Goal: Transaction & Acquisition: Purchase product/service

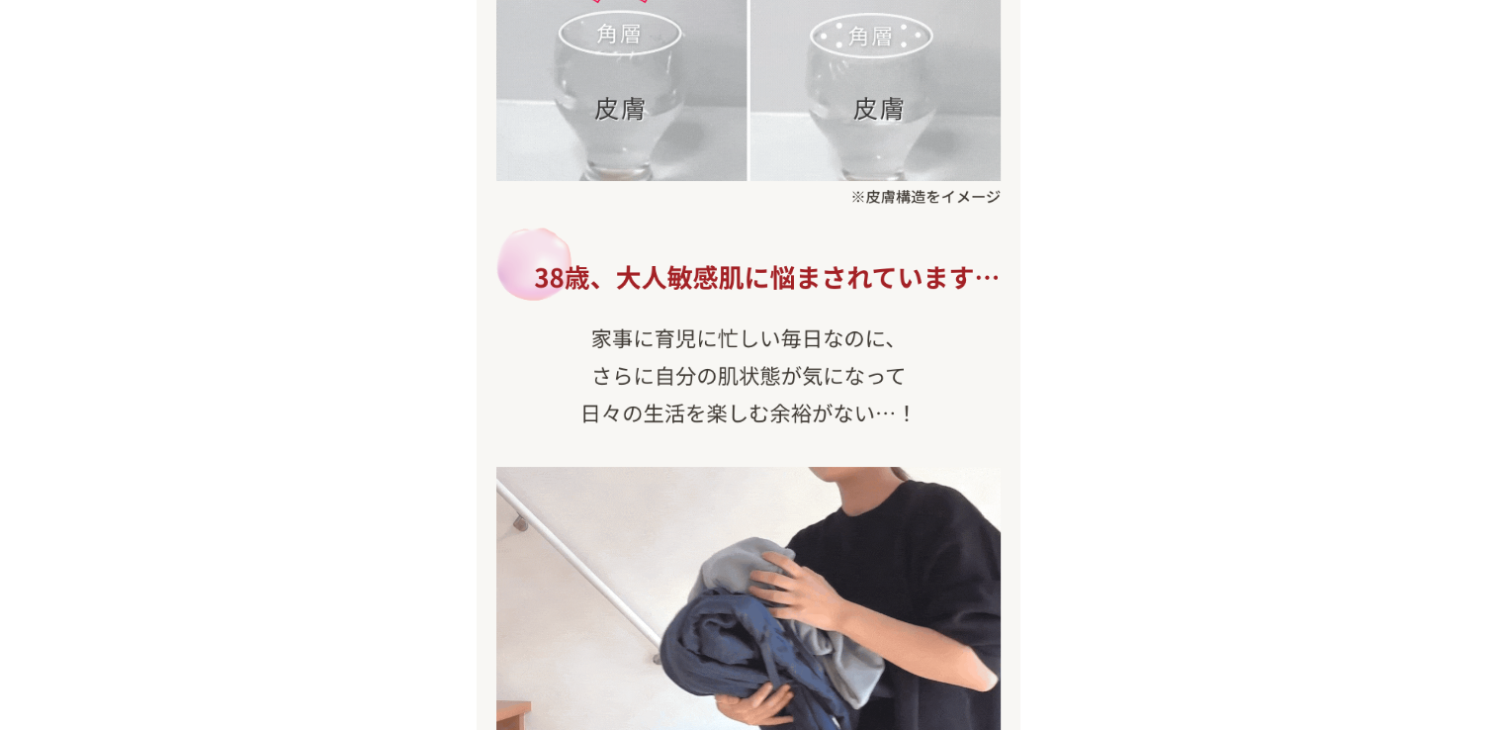
scroll to position [534, 0]
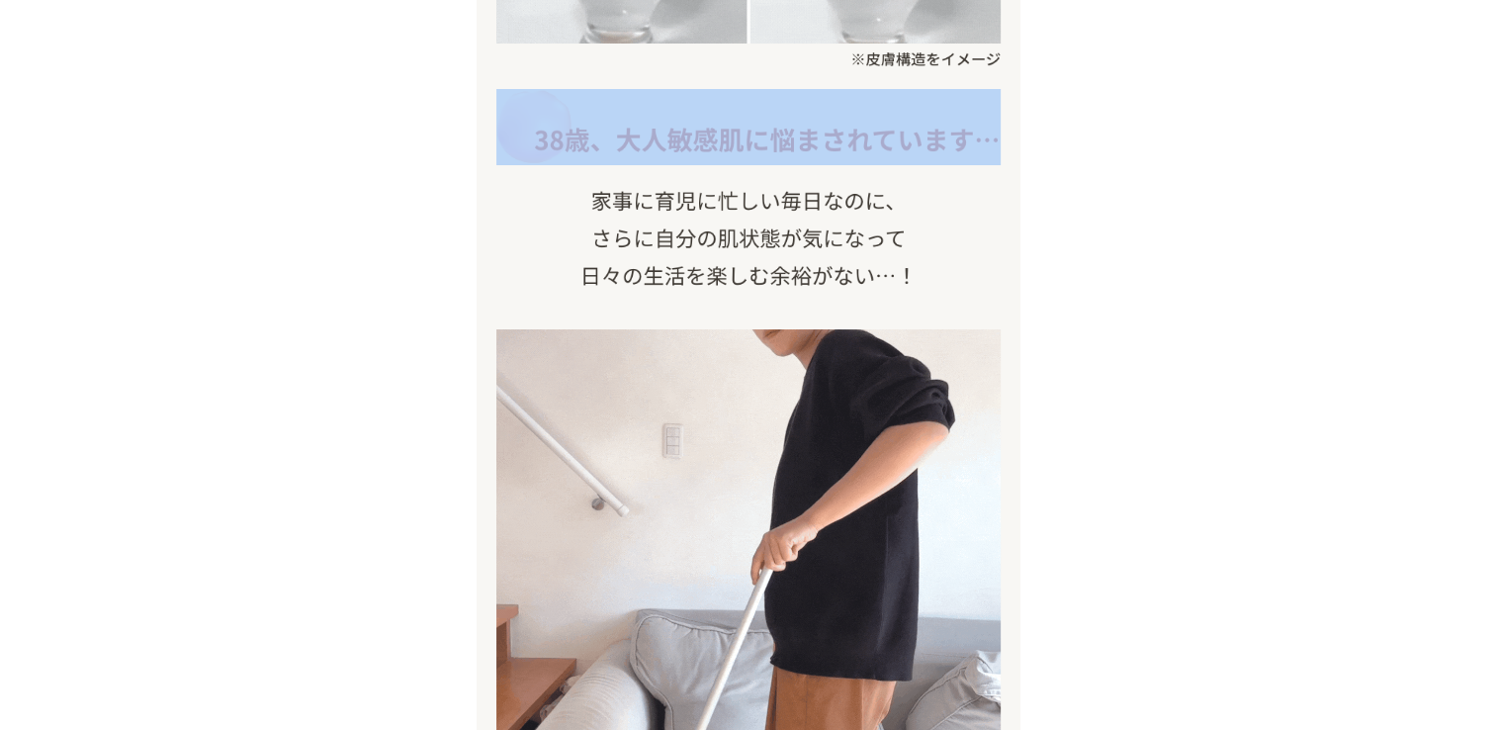
drag, startPoint x: 1495, startPoint y: 49, endPoint x: 1495, endPoint y: 93, distance: 43.5
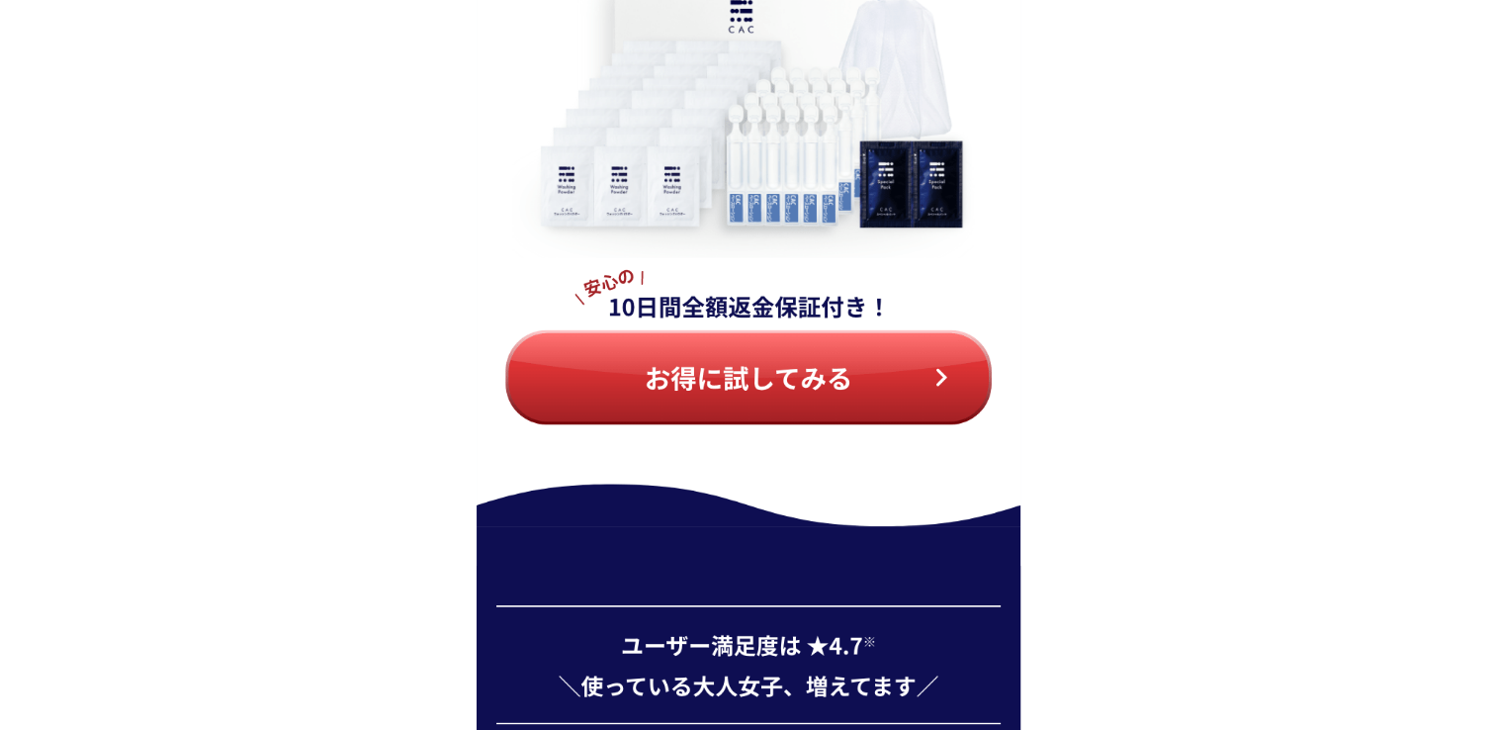
scroll to position [8195, 0]
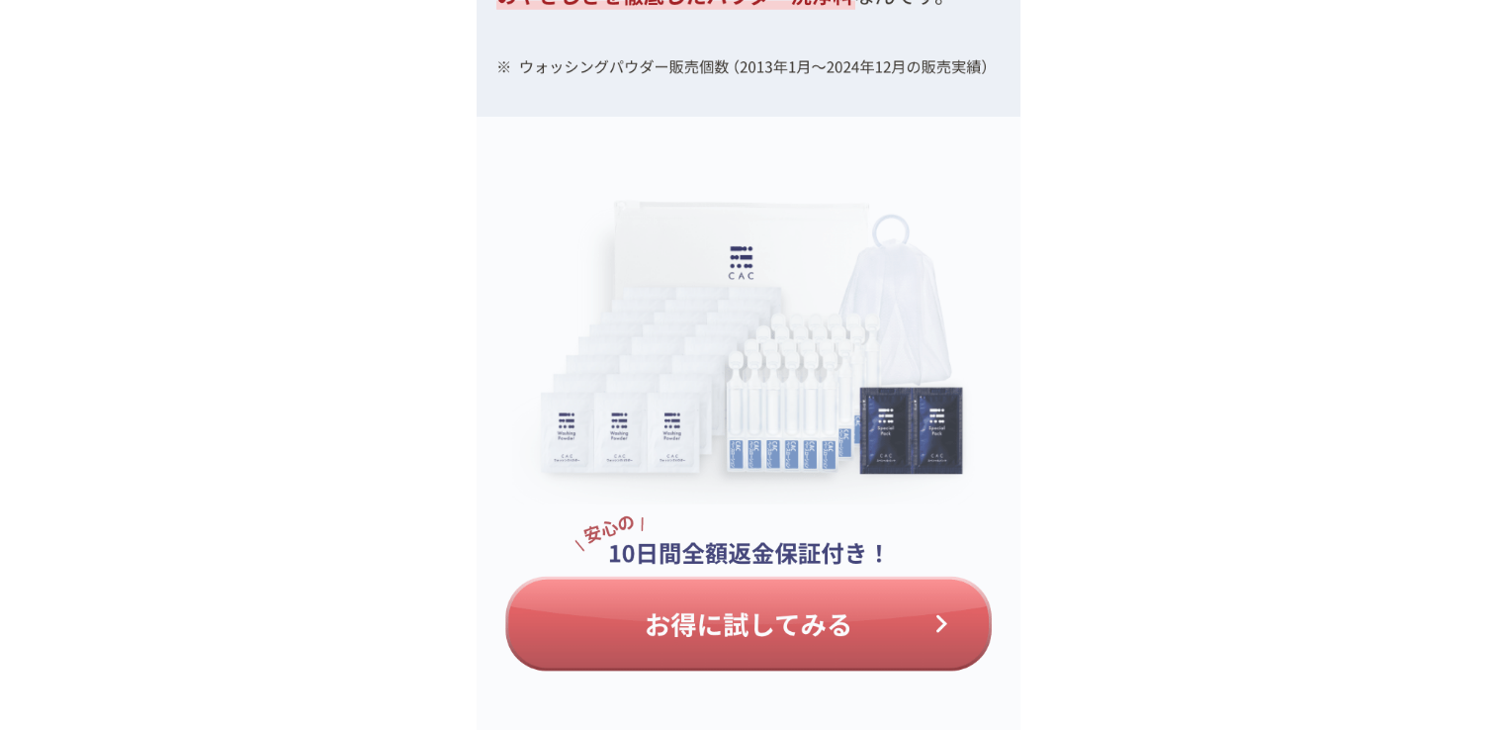
click at [745, 623] on img at bounding box center [749, 445] width 544 height 656
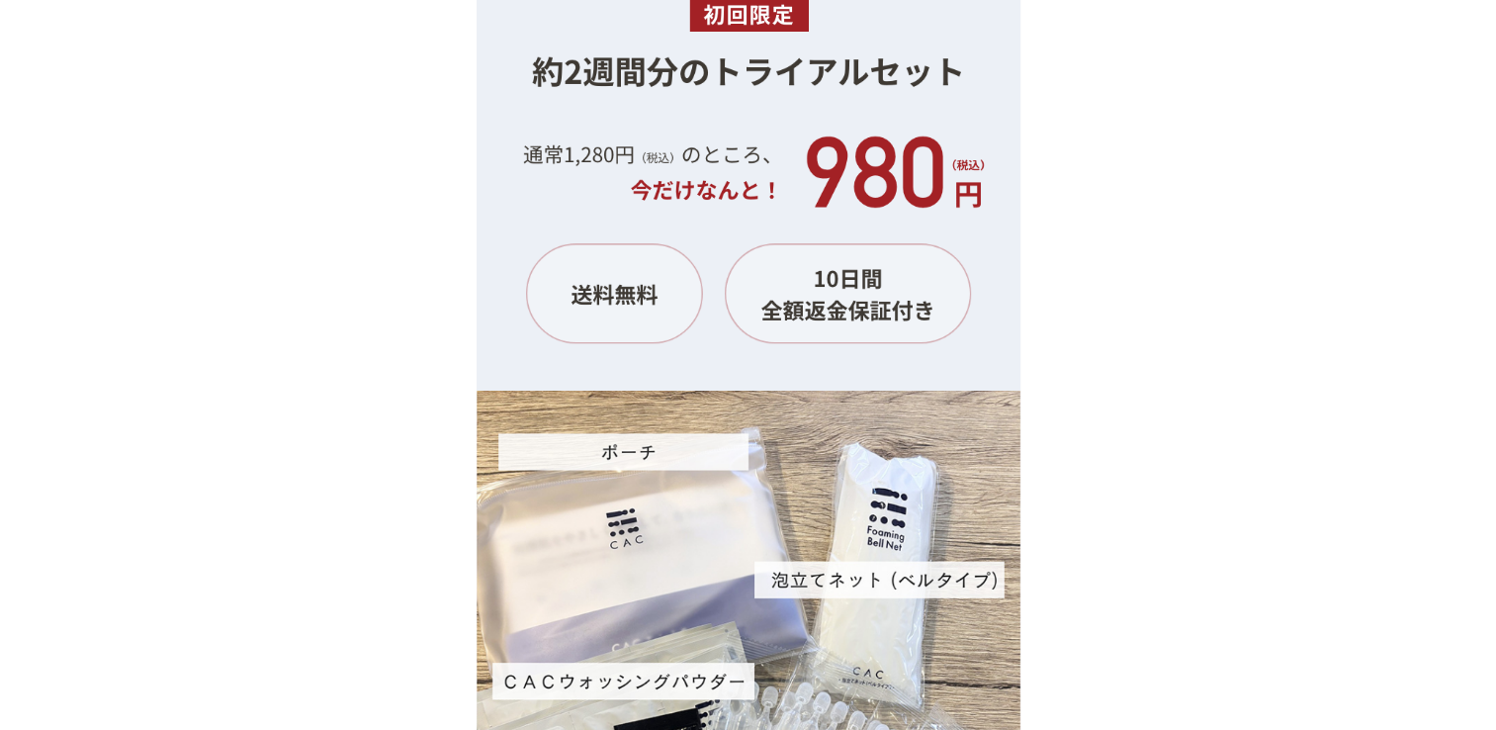
scroll to position [18837, 0]
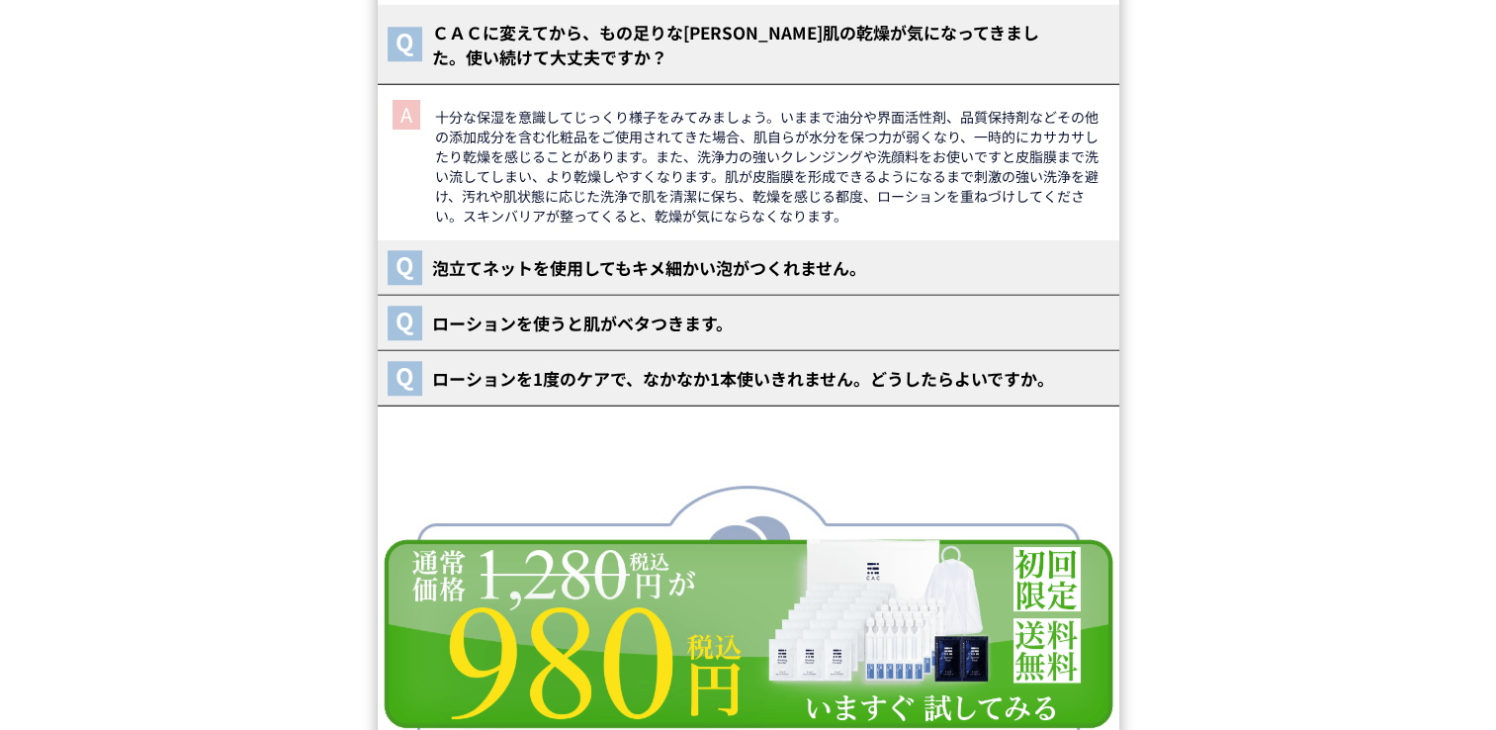
scroll to position [27866, 0]
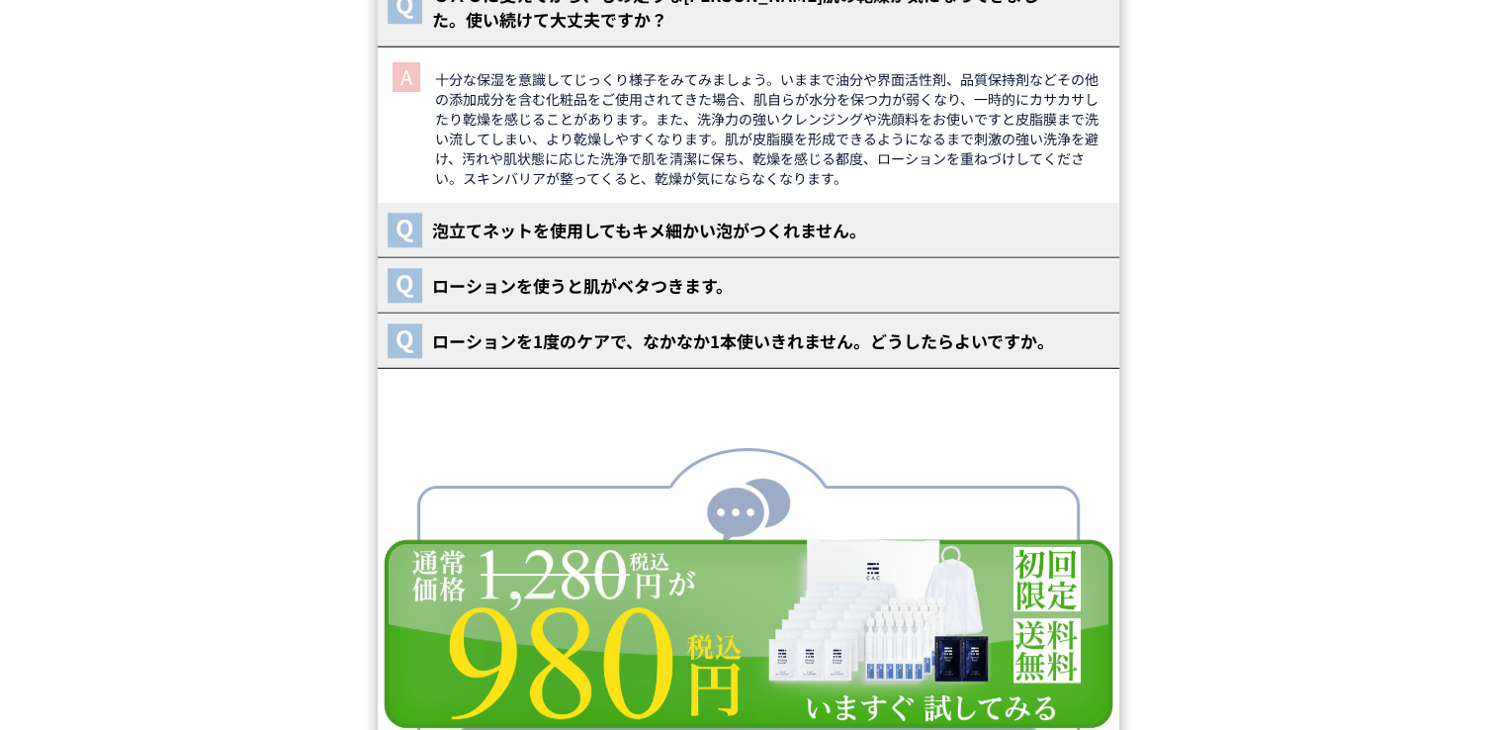
click at [520, 280] on p "ローションを使うと肌がベタつきます。" at bounding box center [743, 285] width 653 height 25
